Goal: Book appointment/travel/reservation

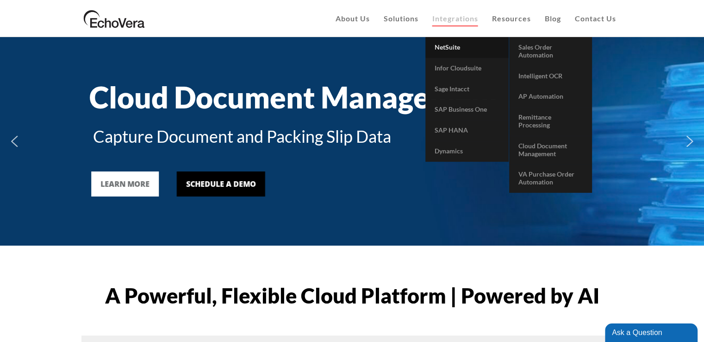
click at [441, 50] on span "NetSuite" at bounding box center [447, 47] width 25 height 8
click at [545, 97] on span "AP Automation" at bounding box center [541, 96] width 45 height 8
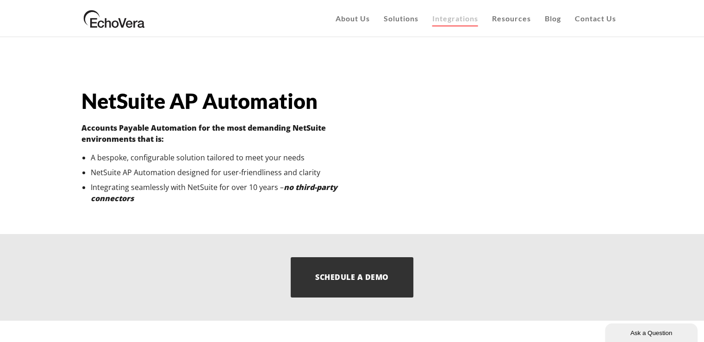
click at [348, 283] on link "Schedule a Demo" at bounding box center [352, 277] width 122 height 40
